Goal: Transaction & Acquisition: Purchase product/service

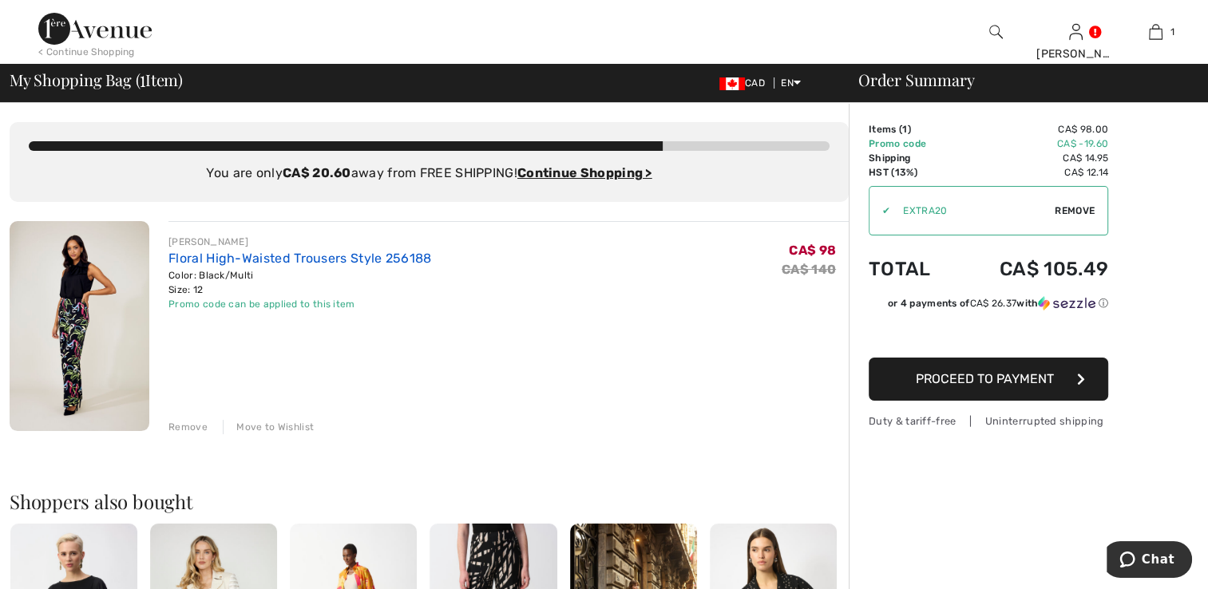
click at [236, 259] on link "Floral High-Waisted Trousers Style 256188" at bounding box center [299, 258] width 263 height 15
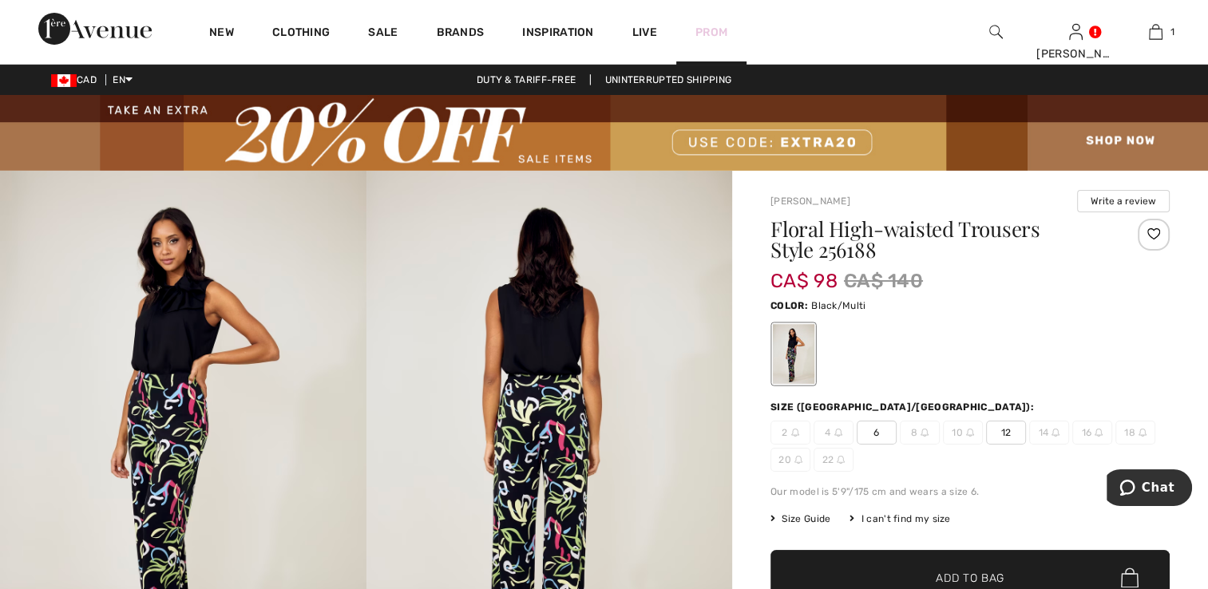
click at [711, 30] on link "Prom" at bounding box center [711, 32] width 32 height 17
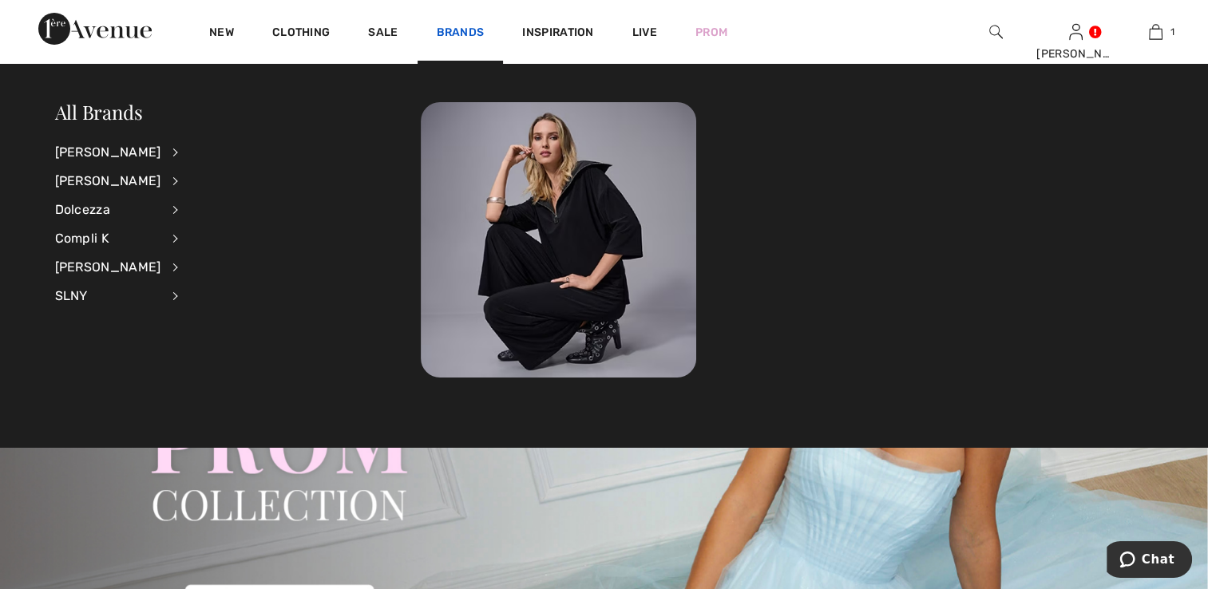
click at [459, 34] on link "Brands" at bounding box center [461, 34] width 48 height 17
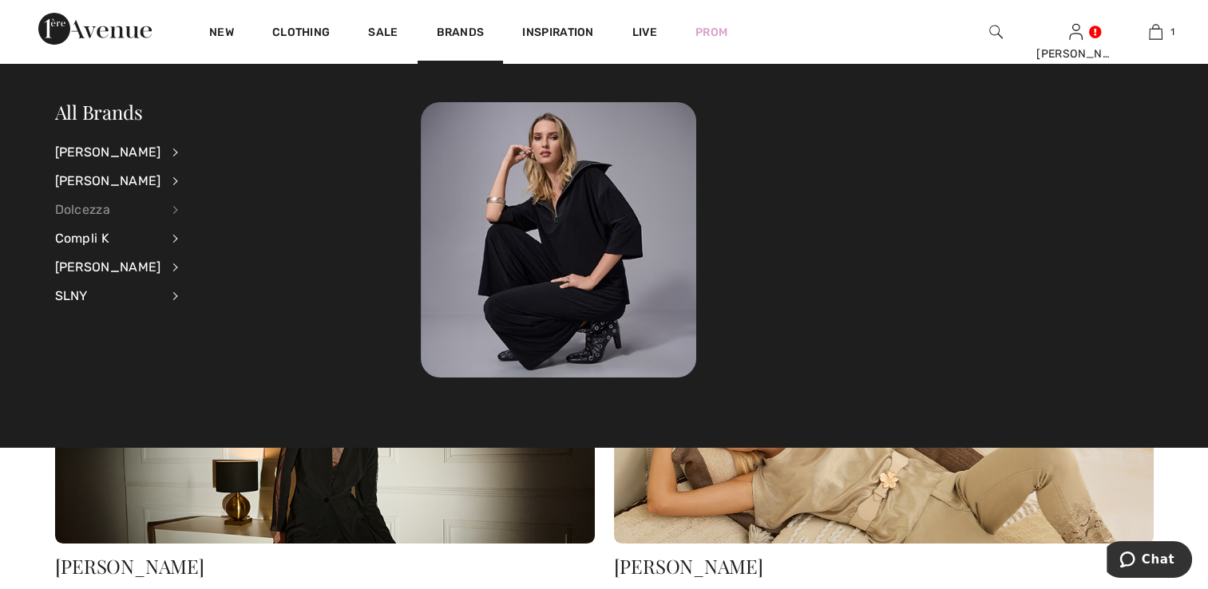
click at [102, 212] on div "Dolcezza" at bounding box center [108, 210] width 106 height 29
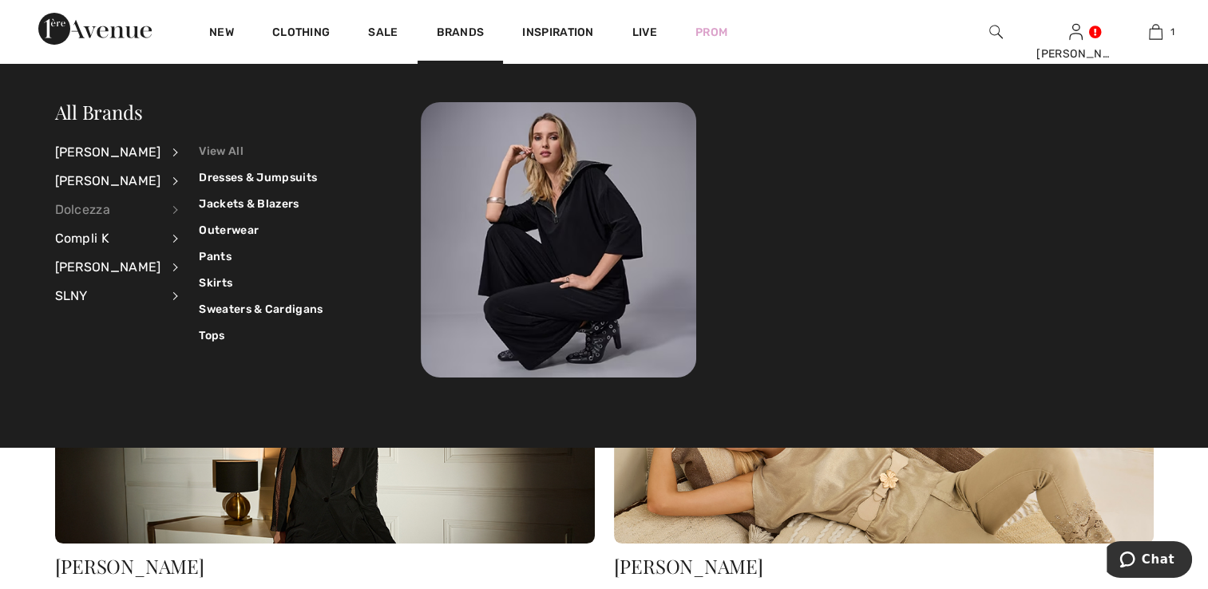
click at [214, 150] on link "View All" at bounding box center [261, 151] width 124 height 26
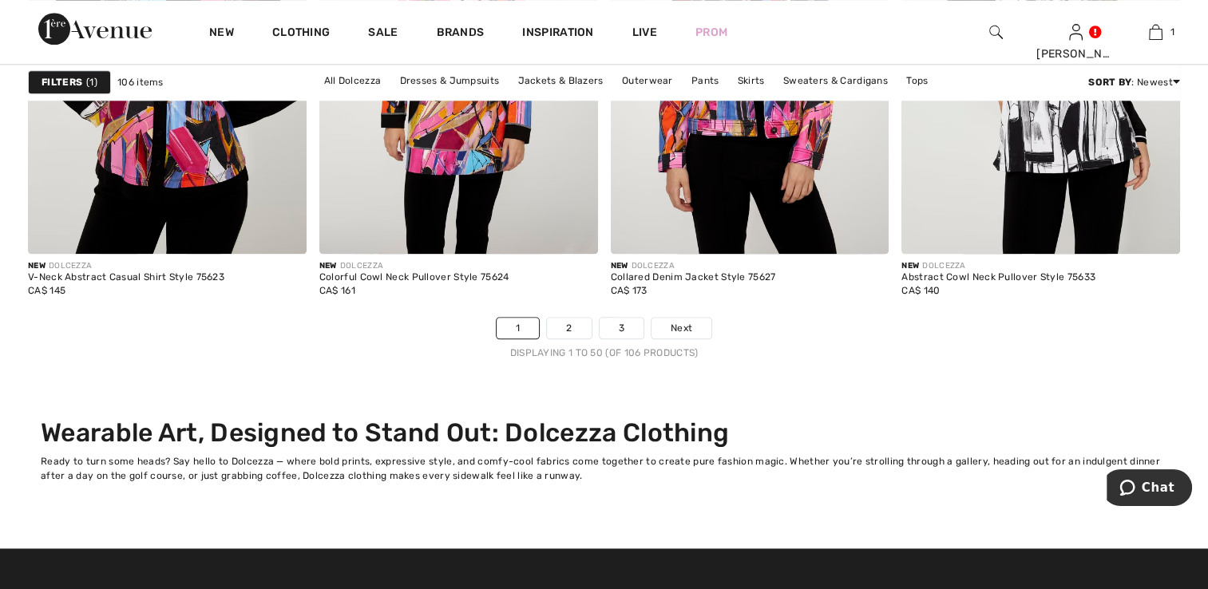
scroll to position [7863, 0]
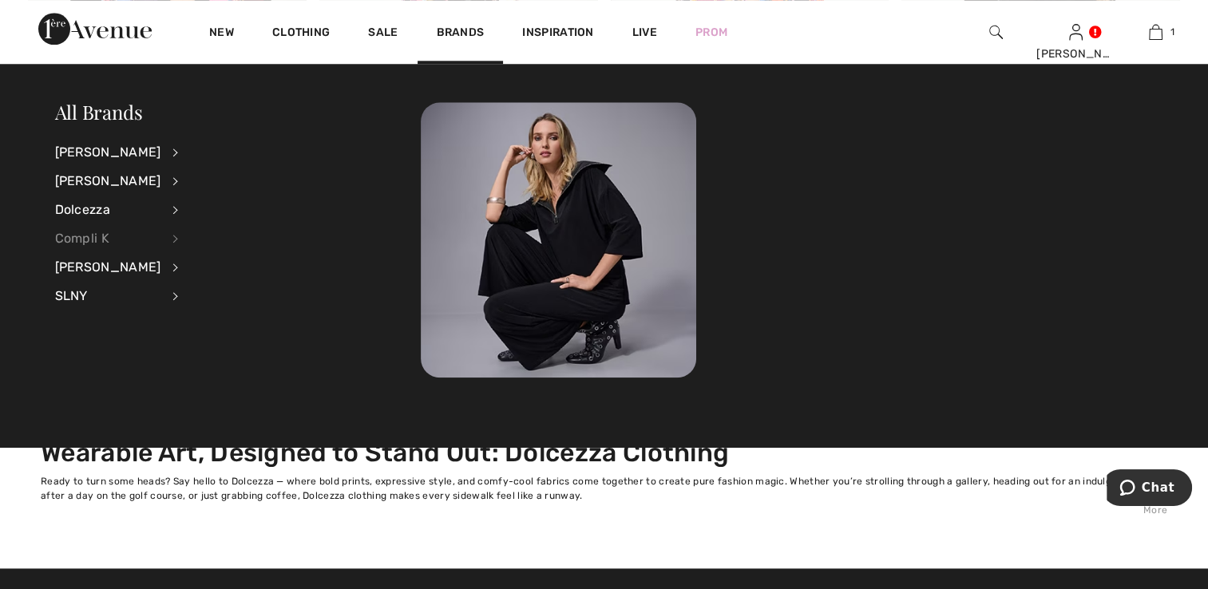
click at [130, 238] on div "Compli K" at bounding box center [108, 238] width 106 height 29
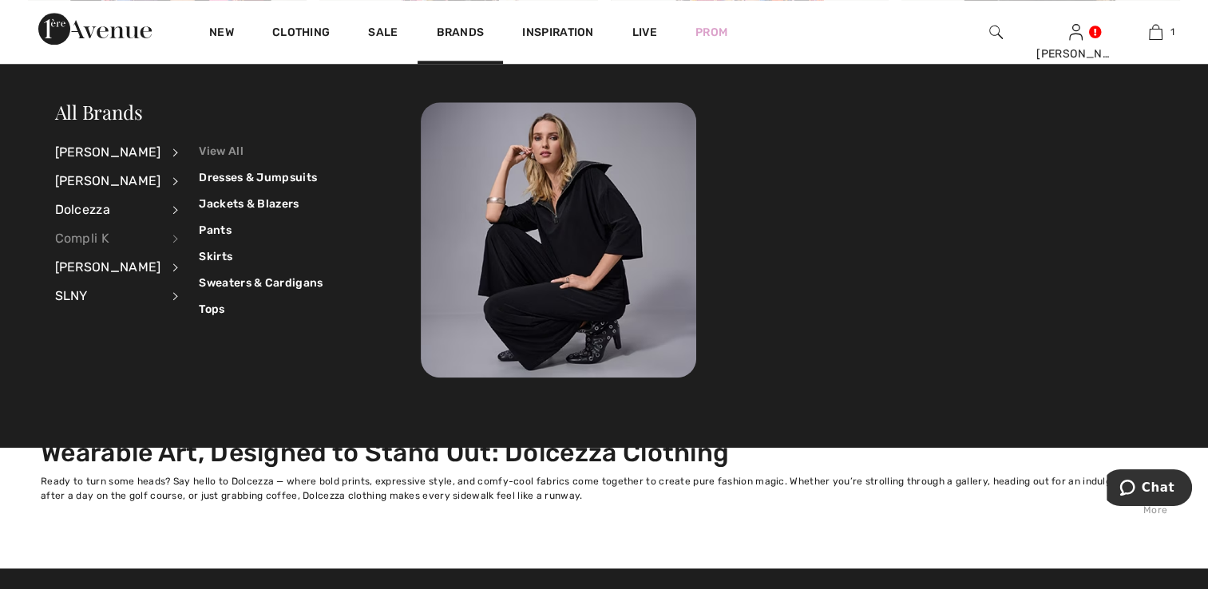
click at [211, 151] on link "View All" at bounding box center [261, 151] width 124 height 26
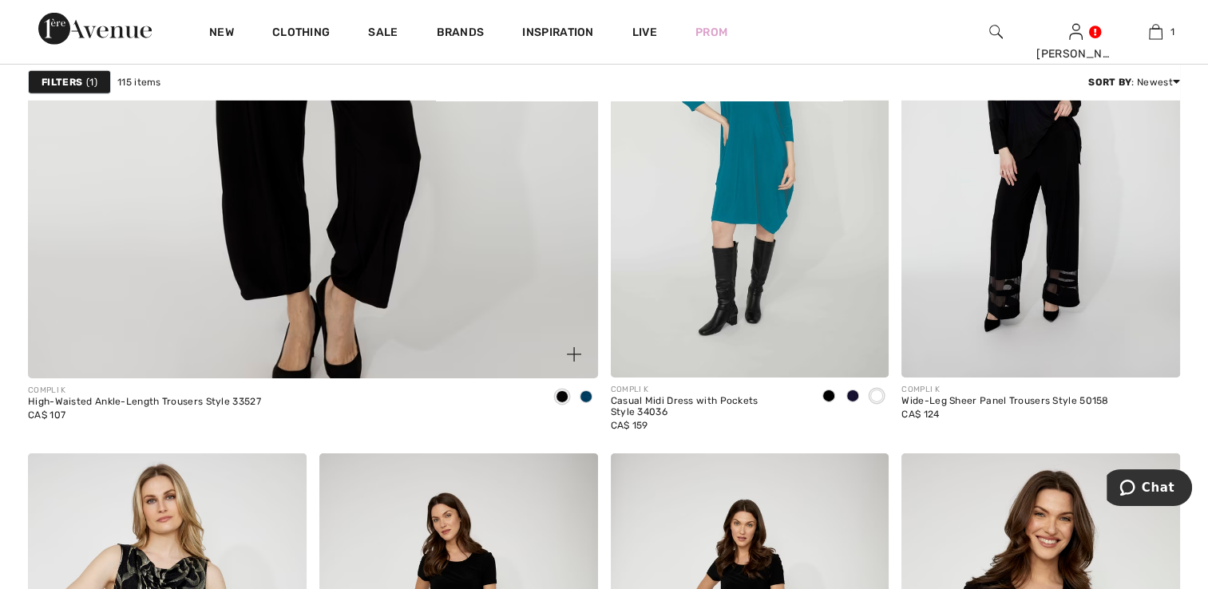
scroll to position [5109, 0]
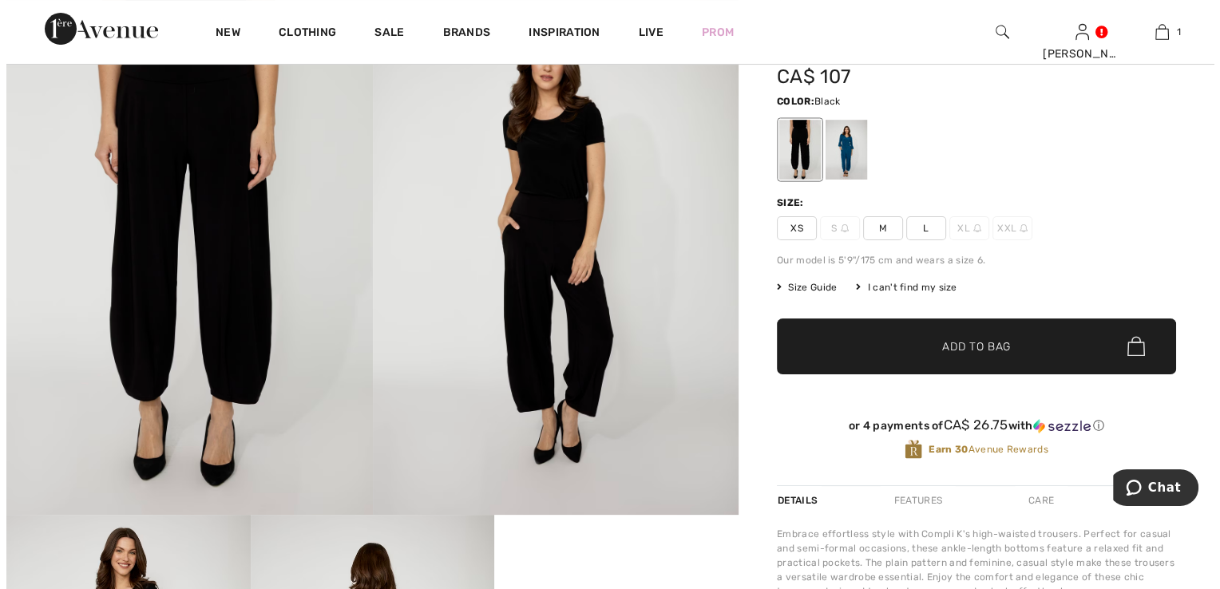
scroll to position [29, 0]
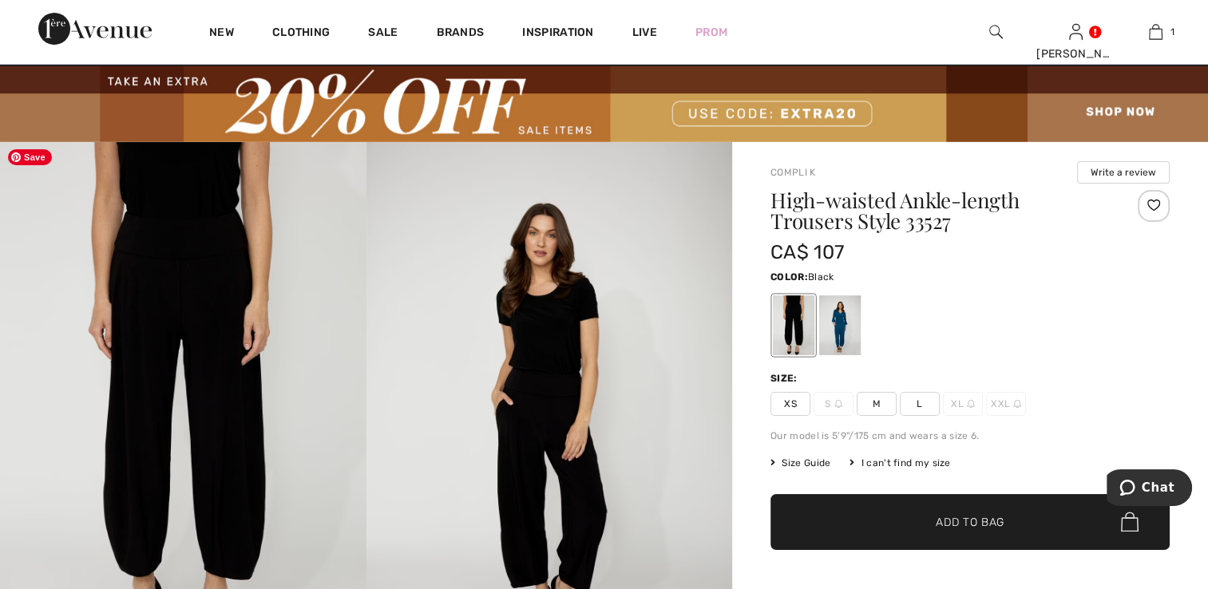
click at [188, 377] on img at bounding box center [183, 416] width 366 height 549
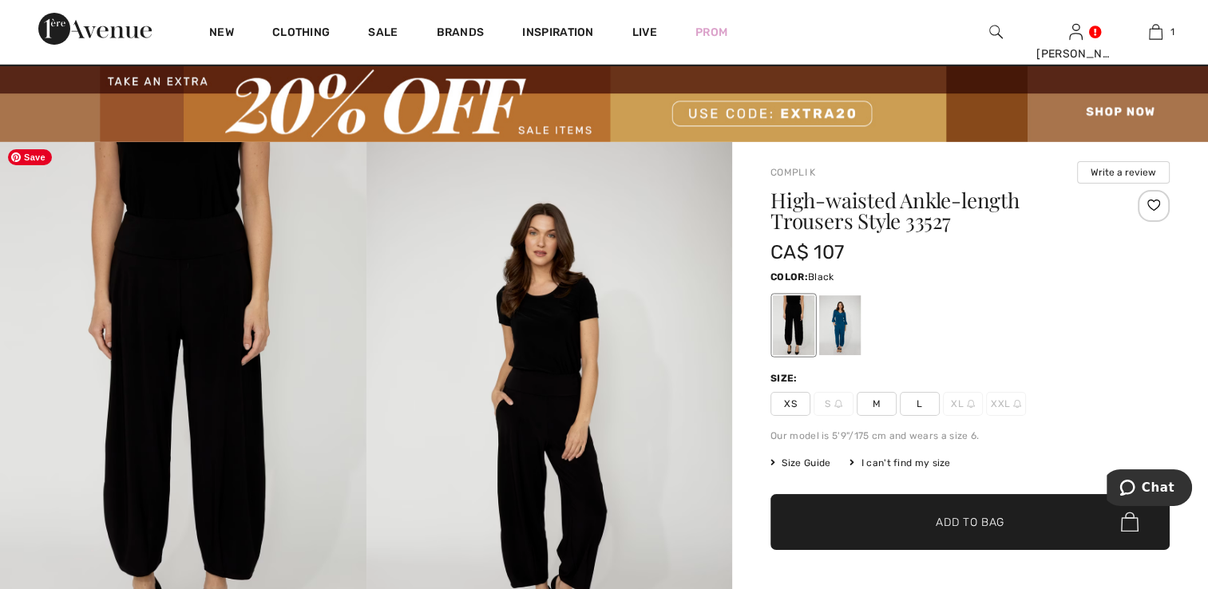
click at [204, 277] on img at bounding box center [183, 416] width 366 height 549
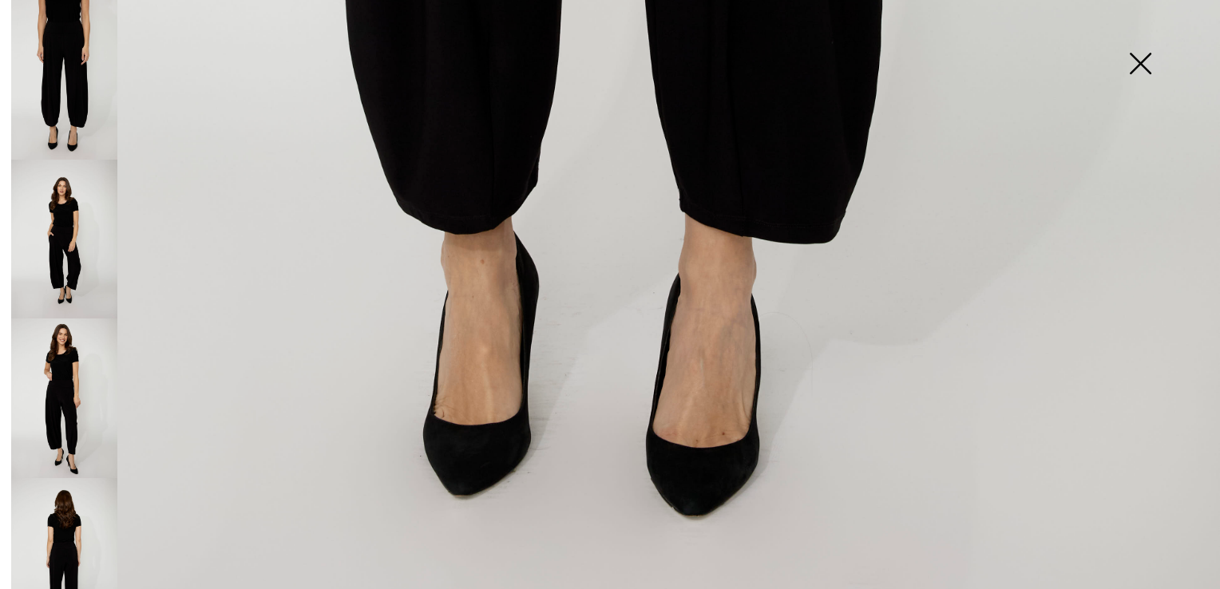
scroll to position [0, 0]
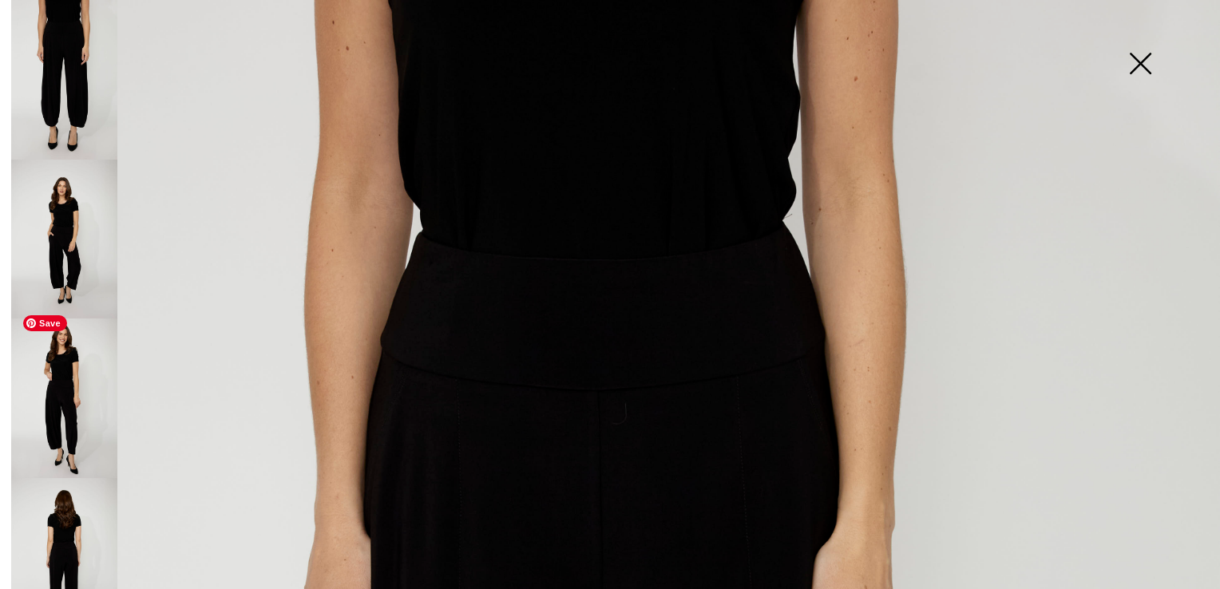
click at [64, 411] on img at bounding box center [64, 399] width 106 height 160
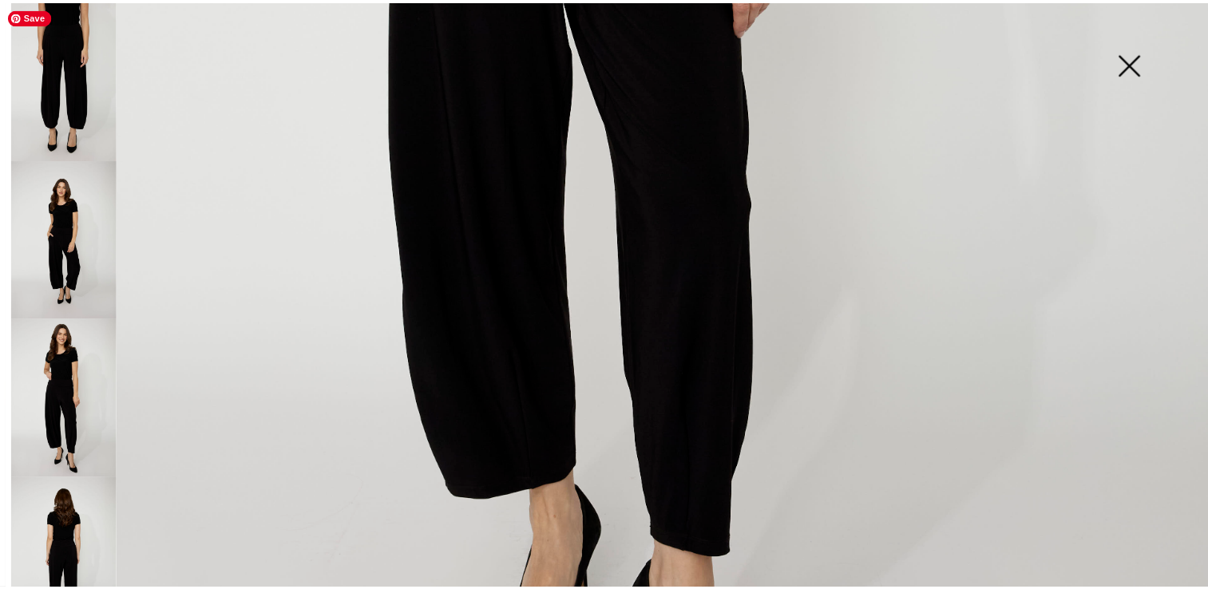
scroll to position [1064, 0]
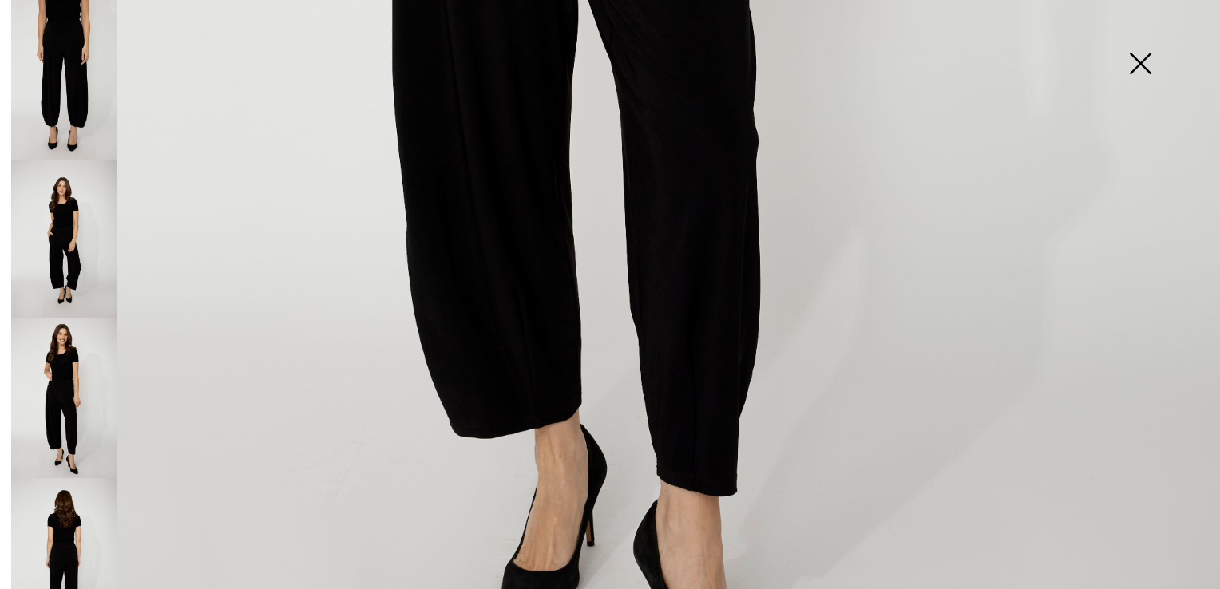
click at [1140, 64] on img at bounding box center [1140, 65] width 80 height 82
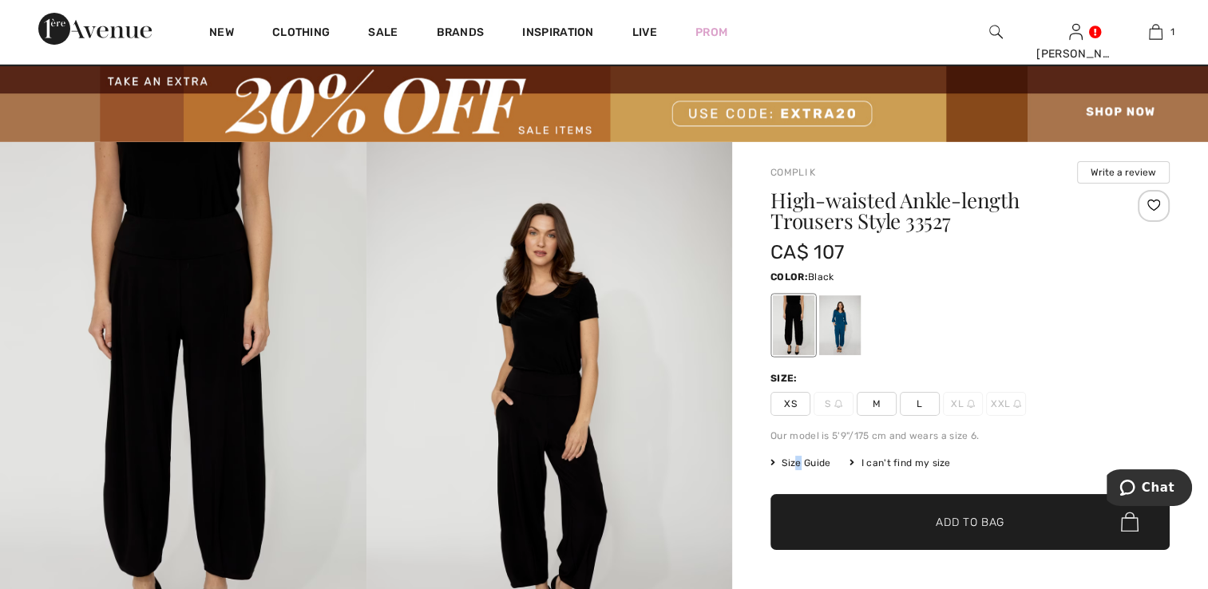
click at [798, 467] on span "Size Guide" at bounding box center [800, 463] width 60 height 14
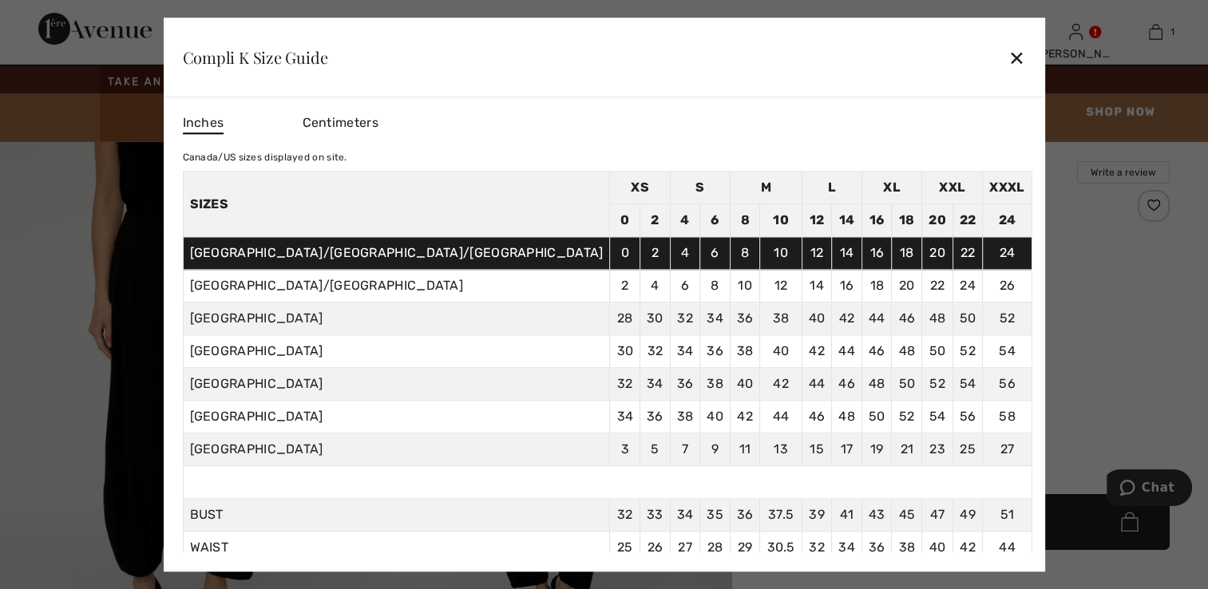
click at [1008, 58] on div "✕" at bounding box center [1016, 58] width 17 height 34
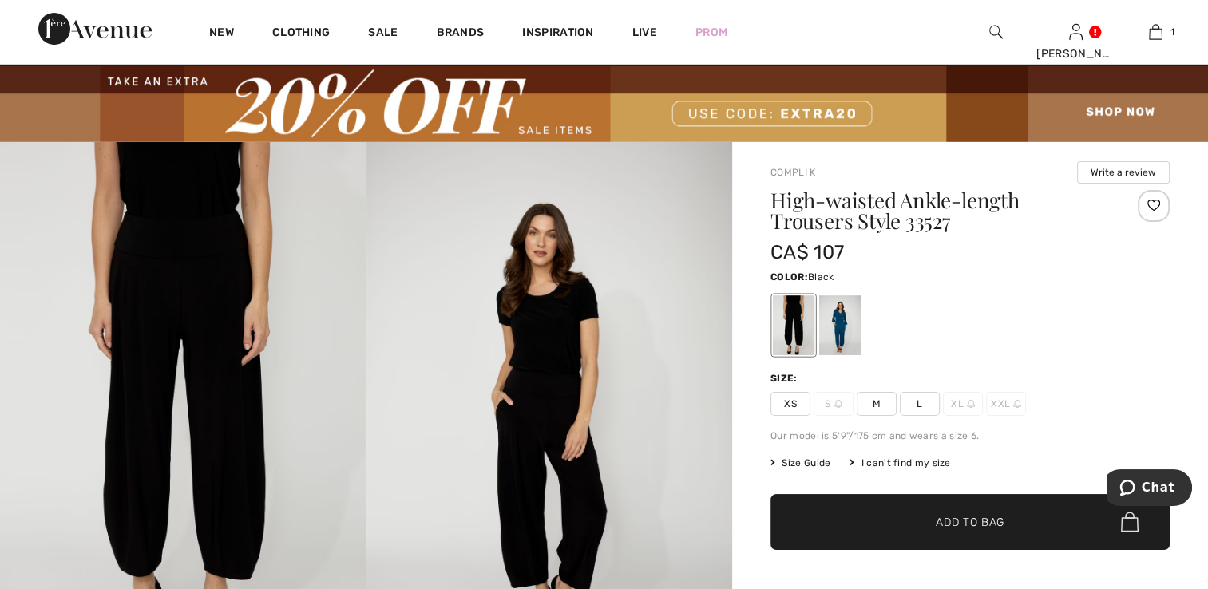
click at [809, 466] on span "Size Guide" at bounding box center [800, 463] width 60 height 14
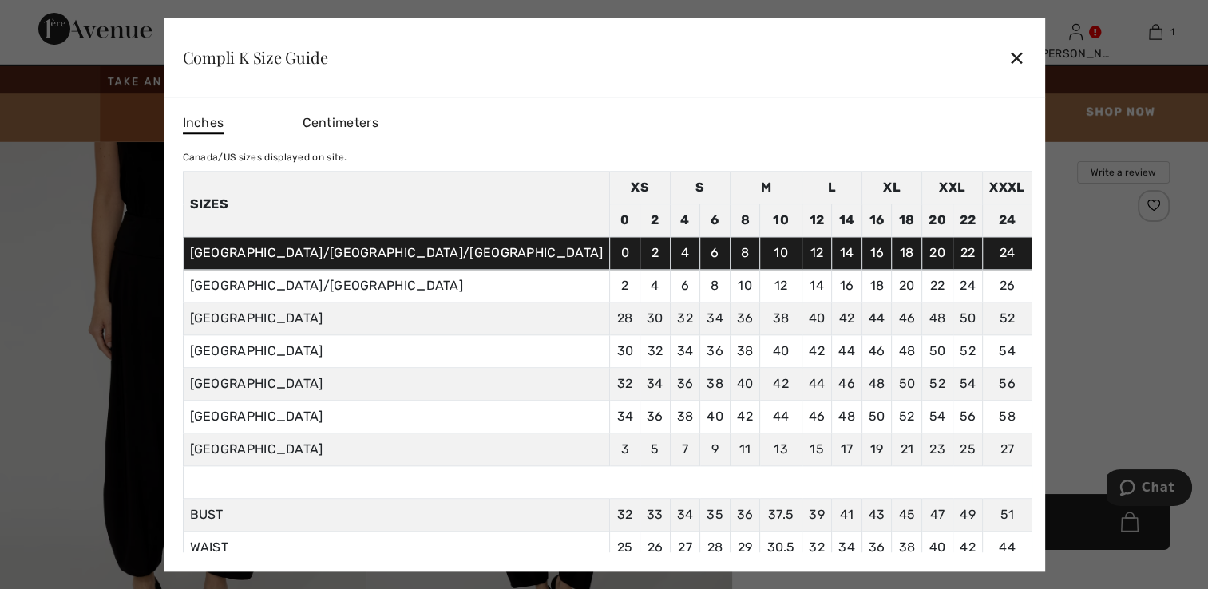
click at [1008, 57] on div "✕" at bounding box center [1016, 58] width 17 height 34
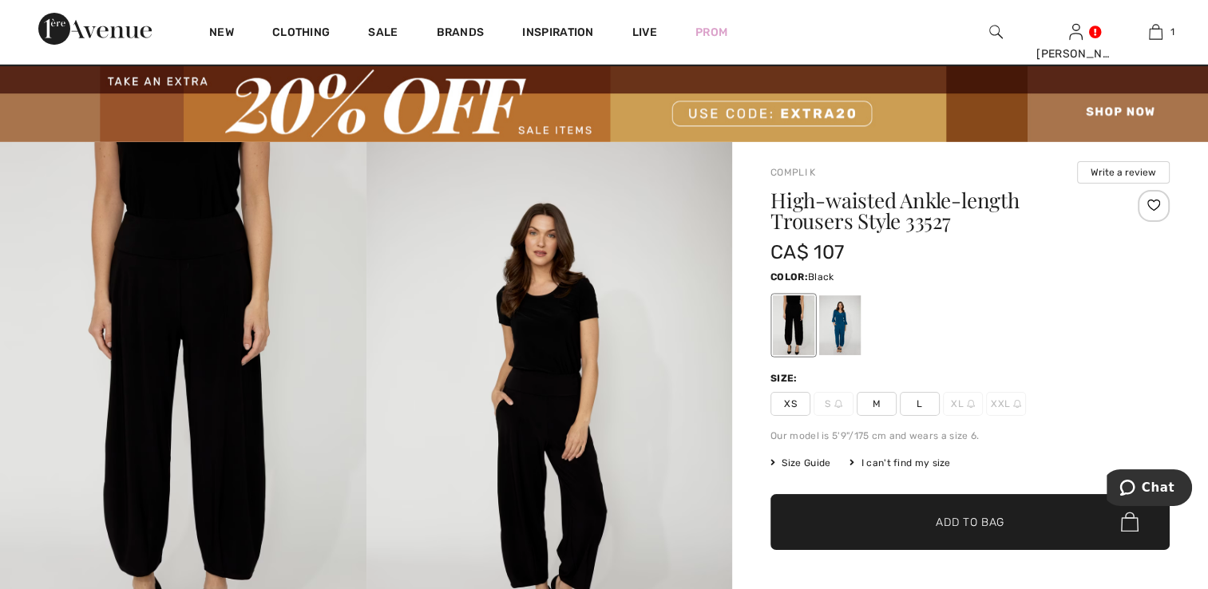
scroll to position [135, 0]
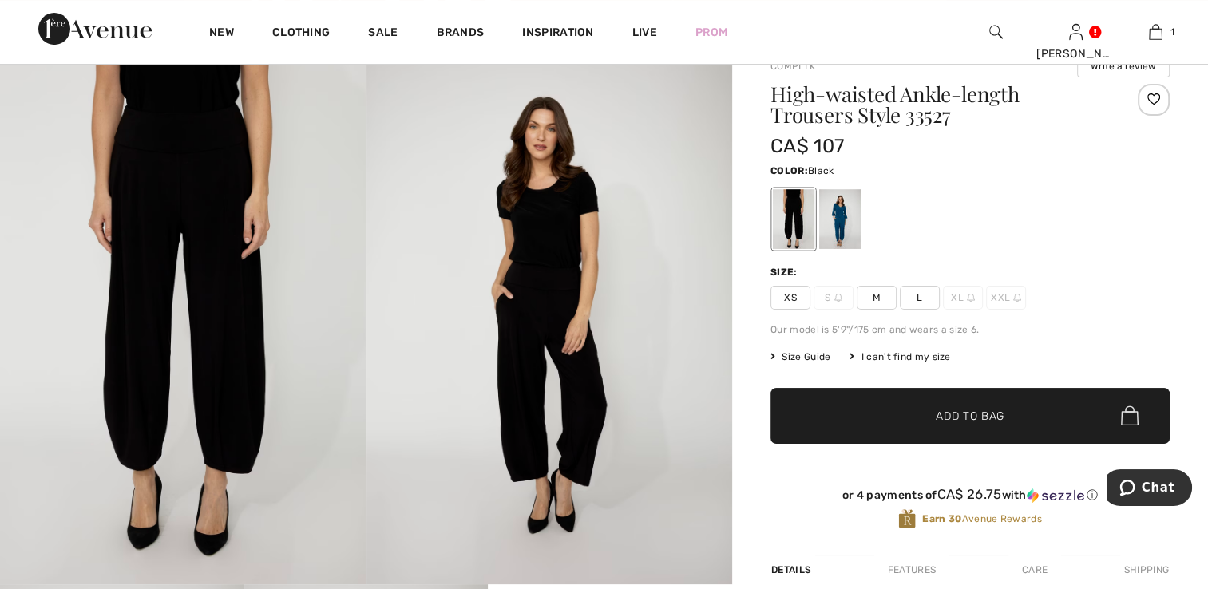
click at [919, 295] on span "L" at bounding box center [920, 298] width 40 height 24
click at [918, 431] on span "✔ Added to Bag Add to Bag" at bounding box center [969, 416] width 399 height 56
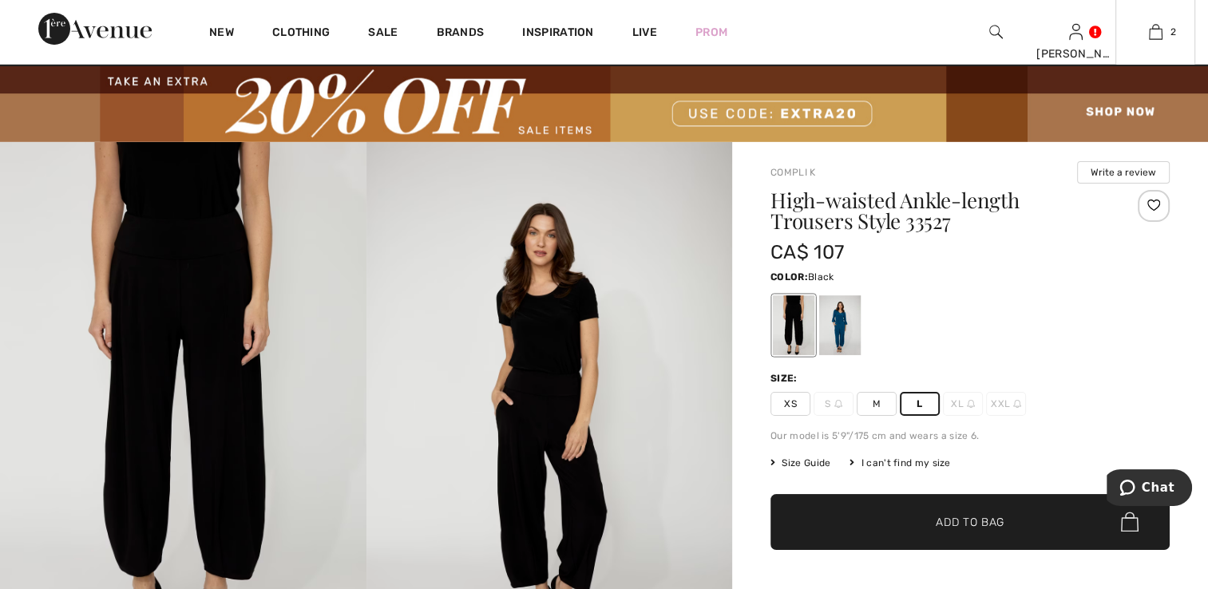
scroll to position [0, 0]
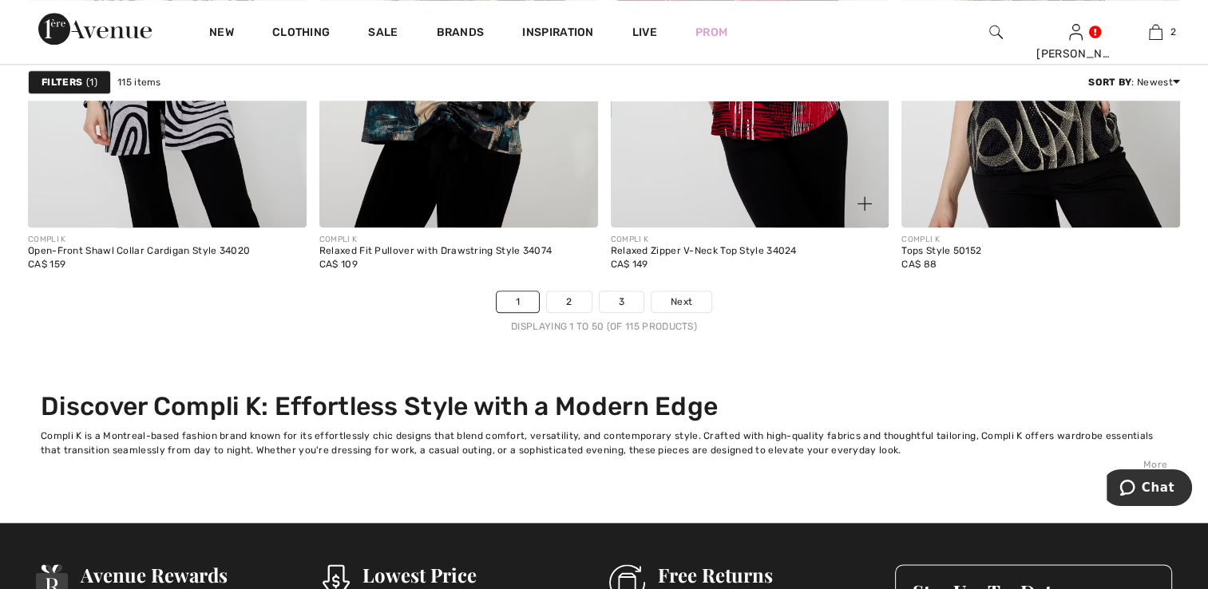
scroll to position [7983, 0]
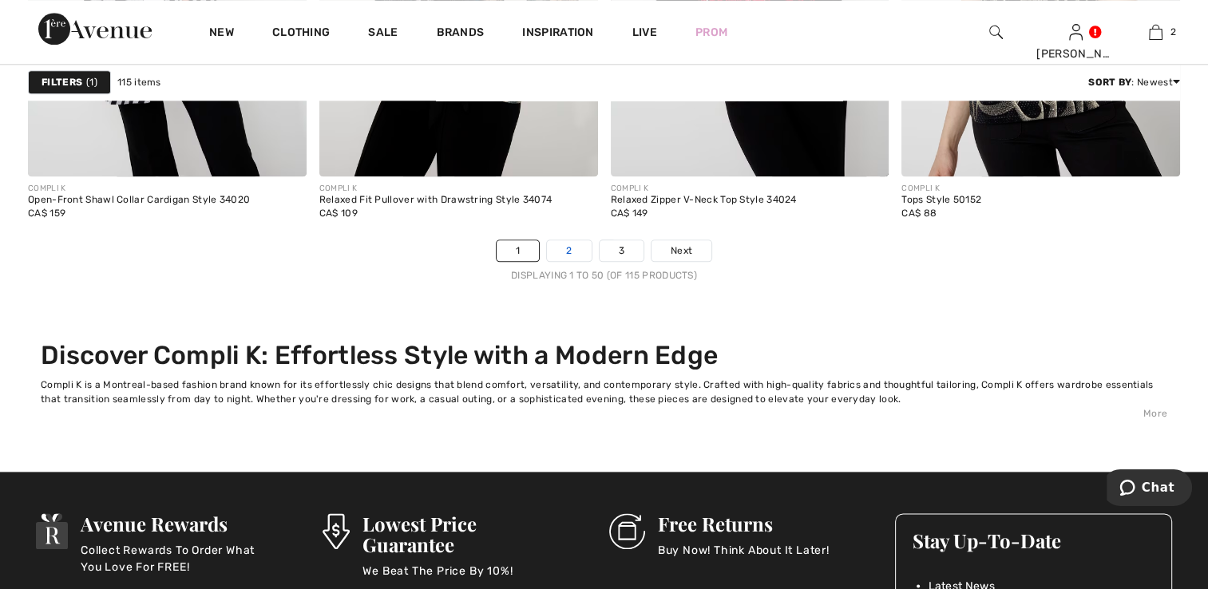
click at [569, 251] on link "2" at bounding box center [569, 250] width 44 height 21
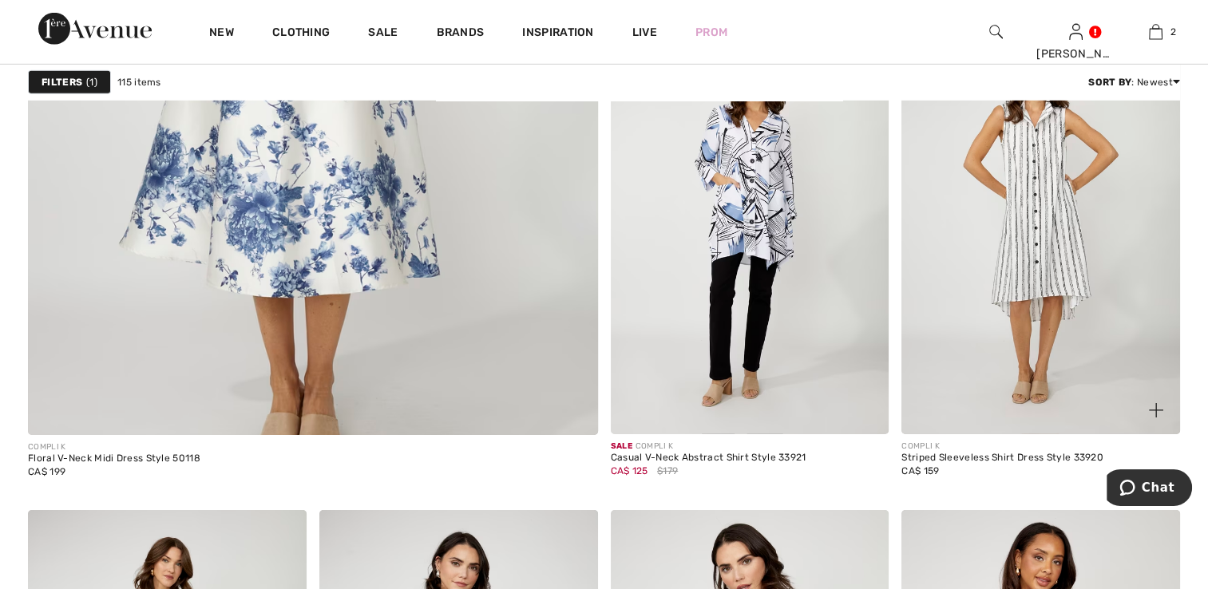
scroll to position [5002, 0]
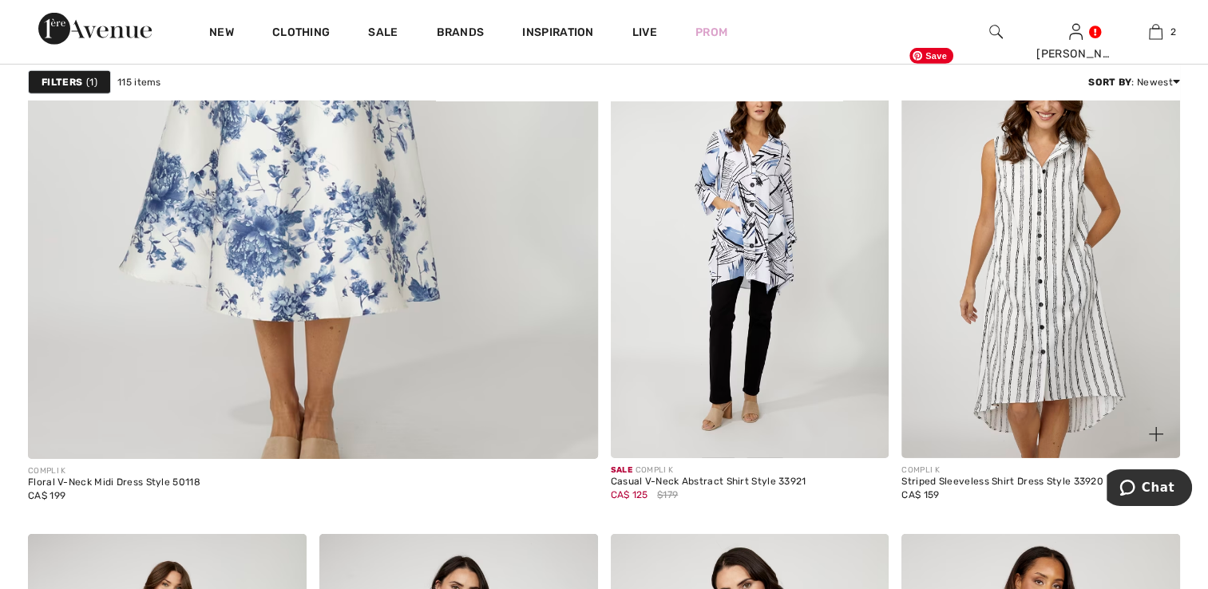
click at [1033, 297] on img at bounding box center [1040, 249] width 279 height 417
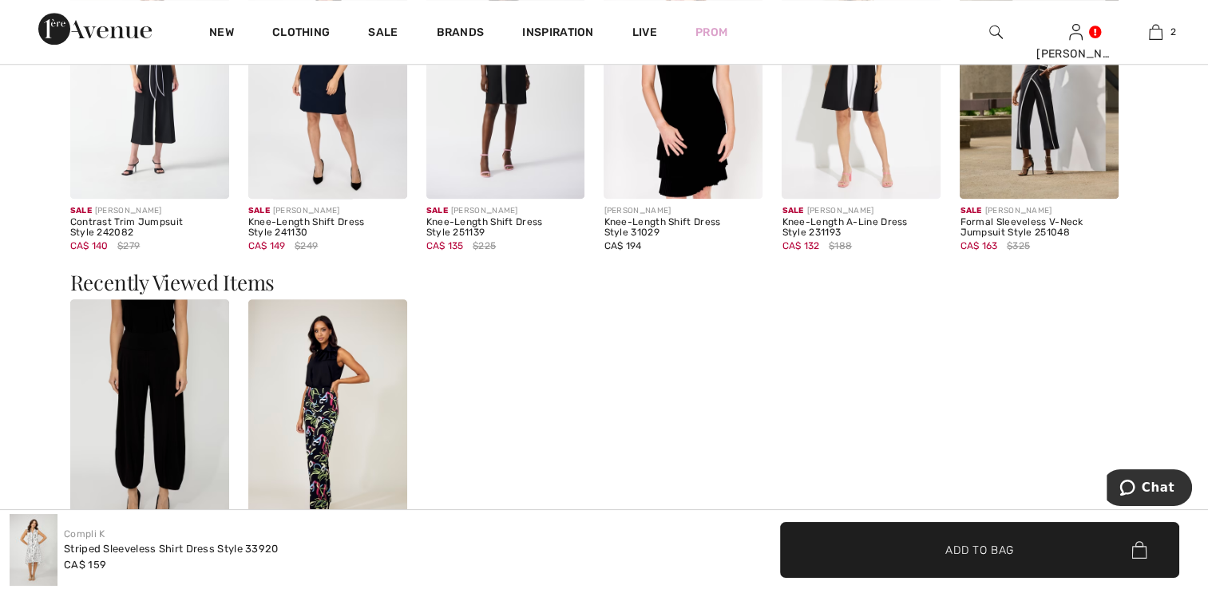
scroll to position [1490, 0]
